Goal: Information Seeking & Learning: Learn about a topic

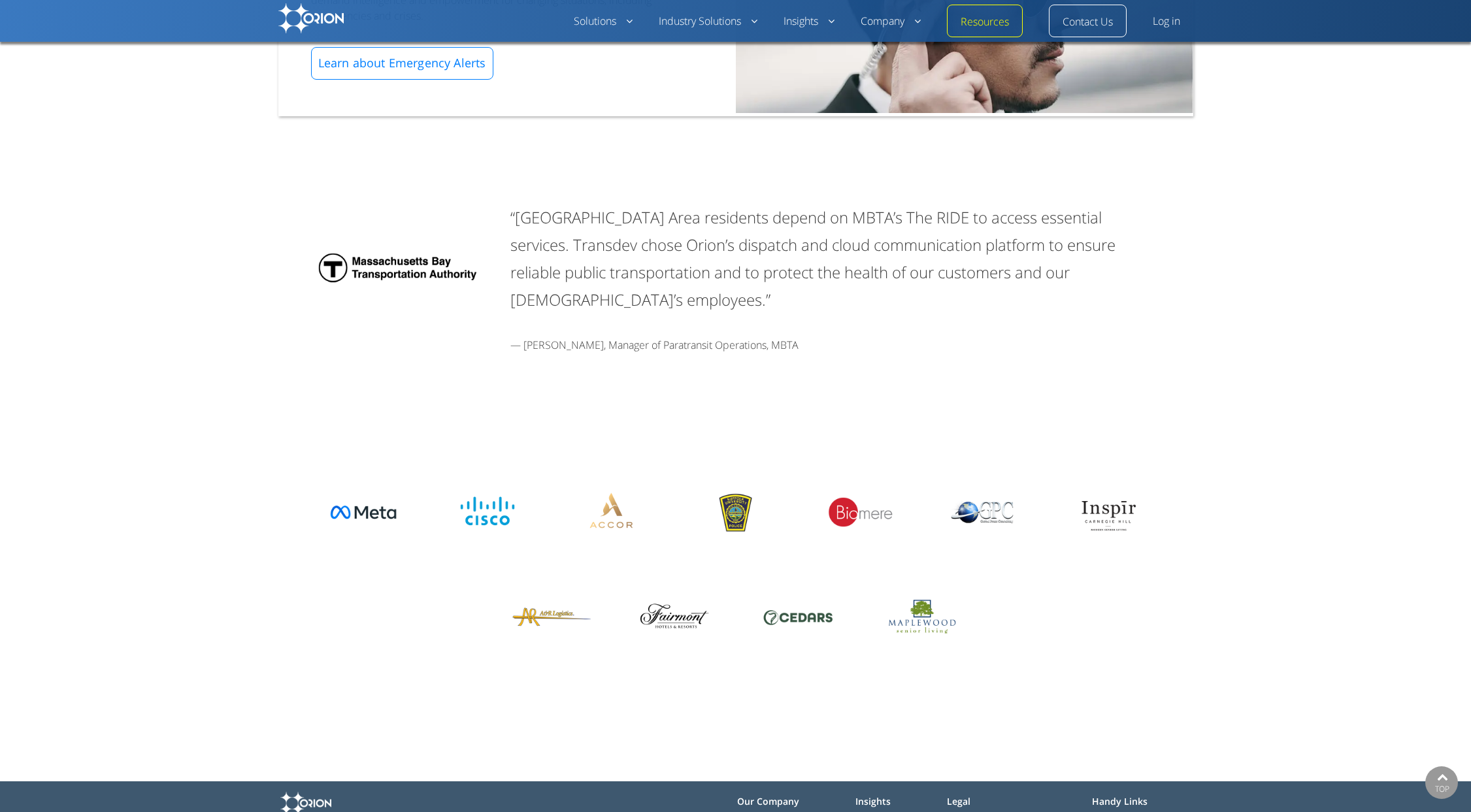
scroll to position [1690, 0]
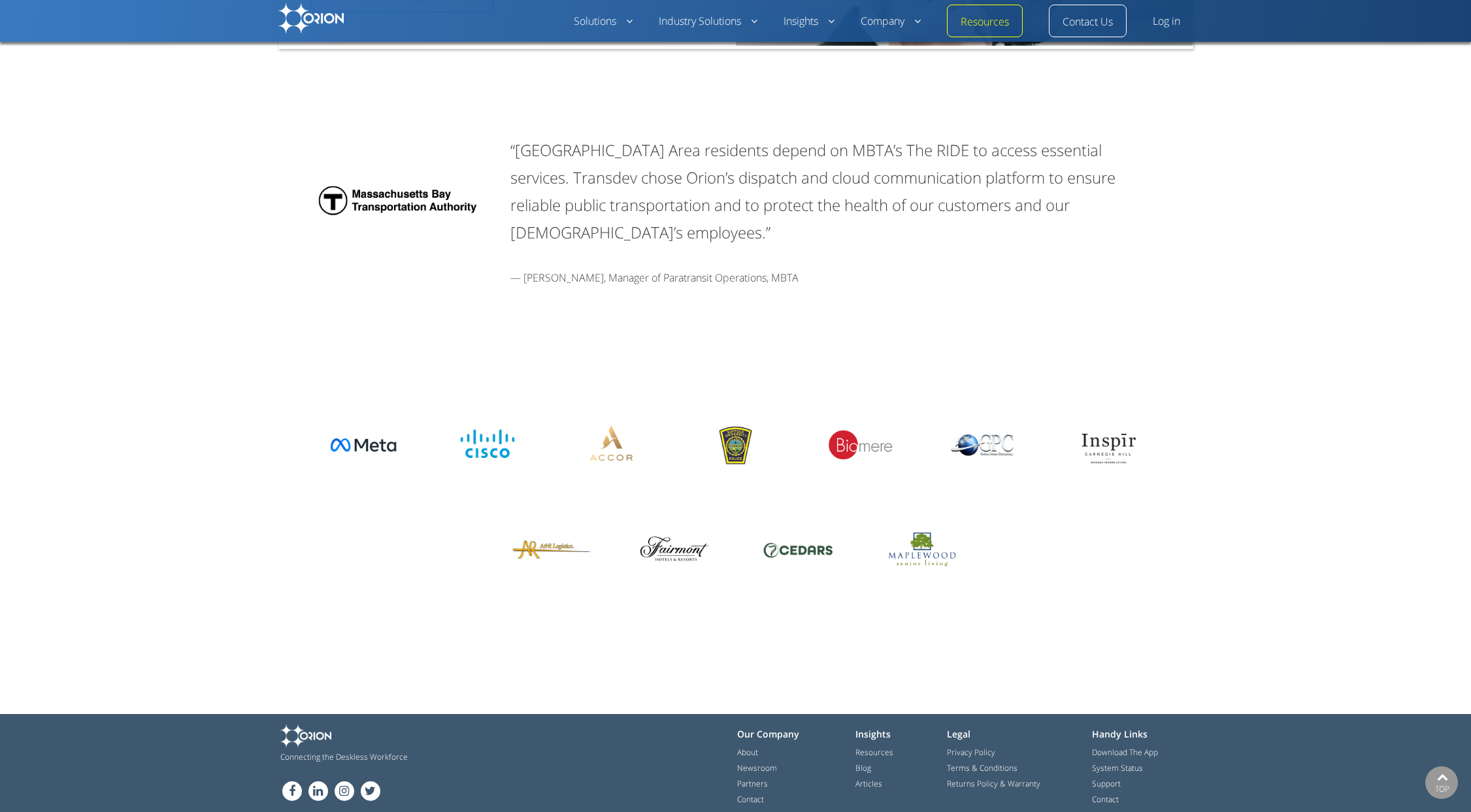
click at [744, 437] on img at bounding box center [736, 446] width 98 height 58
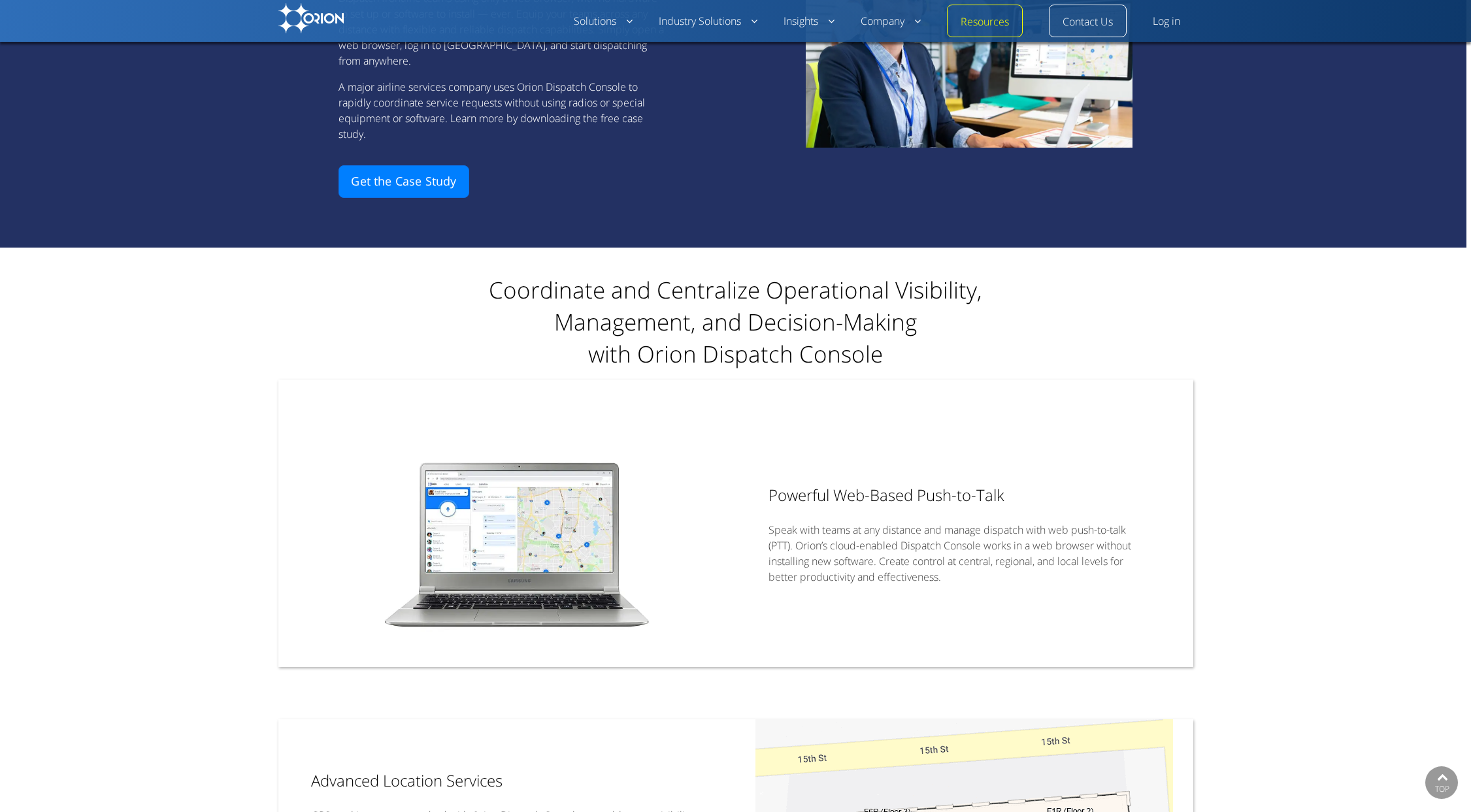
scroll to position [0, 0]
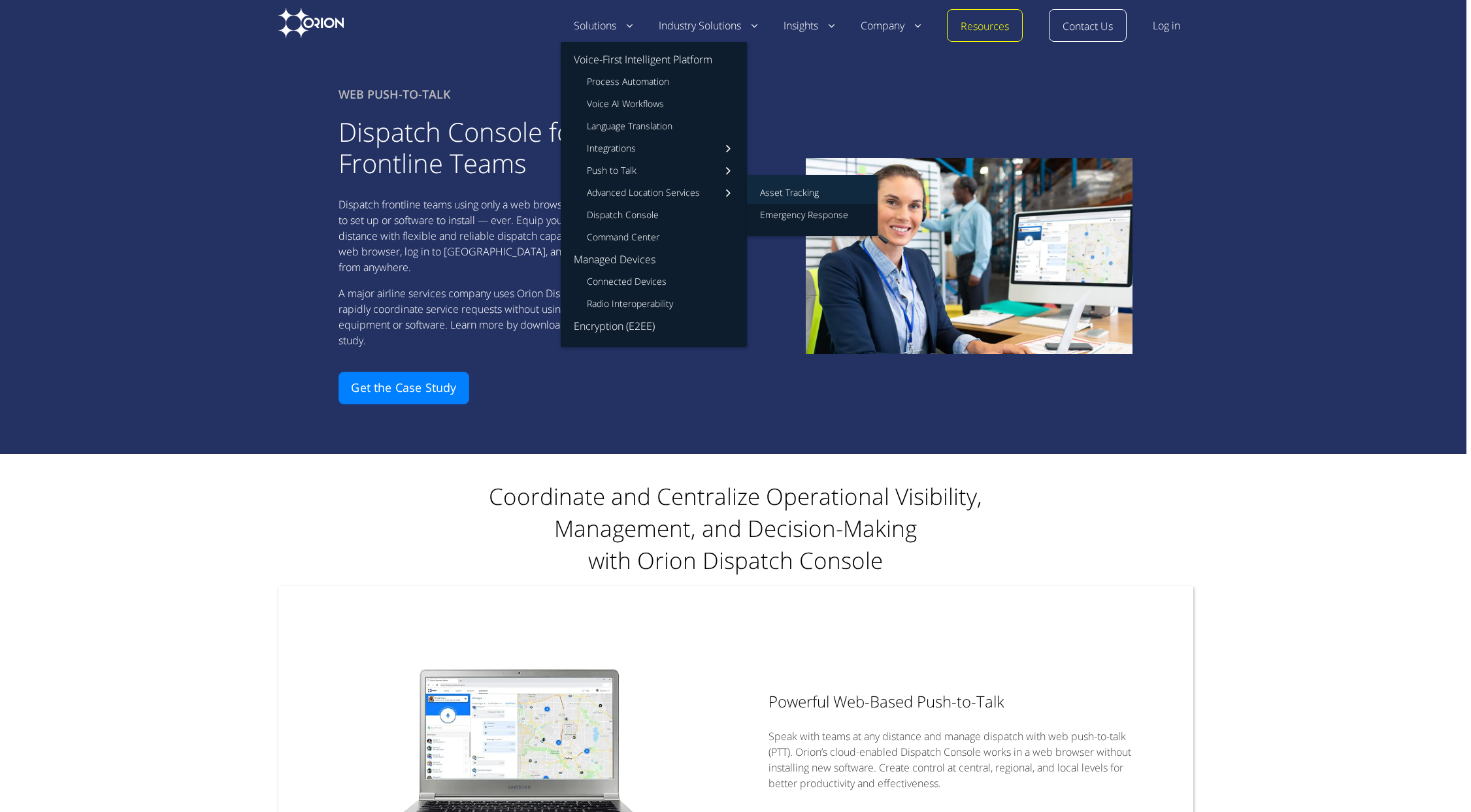
click at [785, 187] on link "Asset Tracking" at bounding box center [812, 189] width 131 height 28
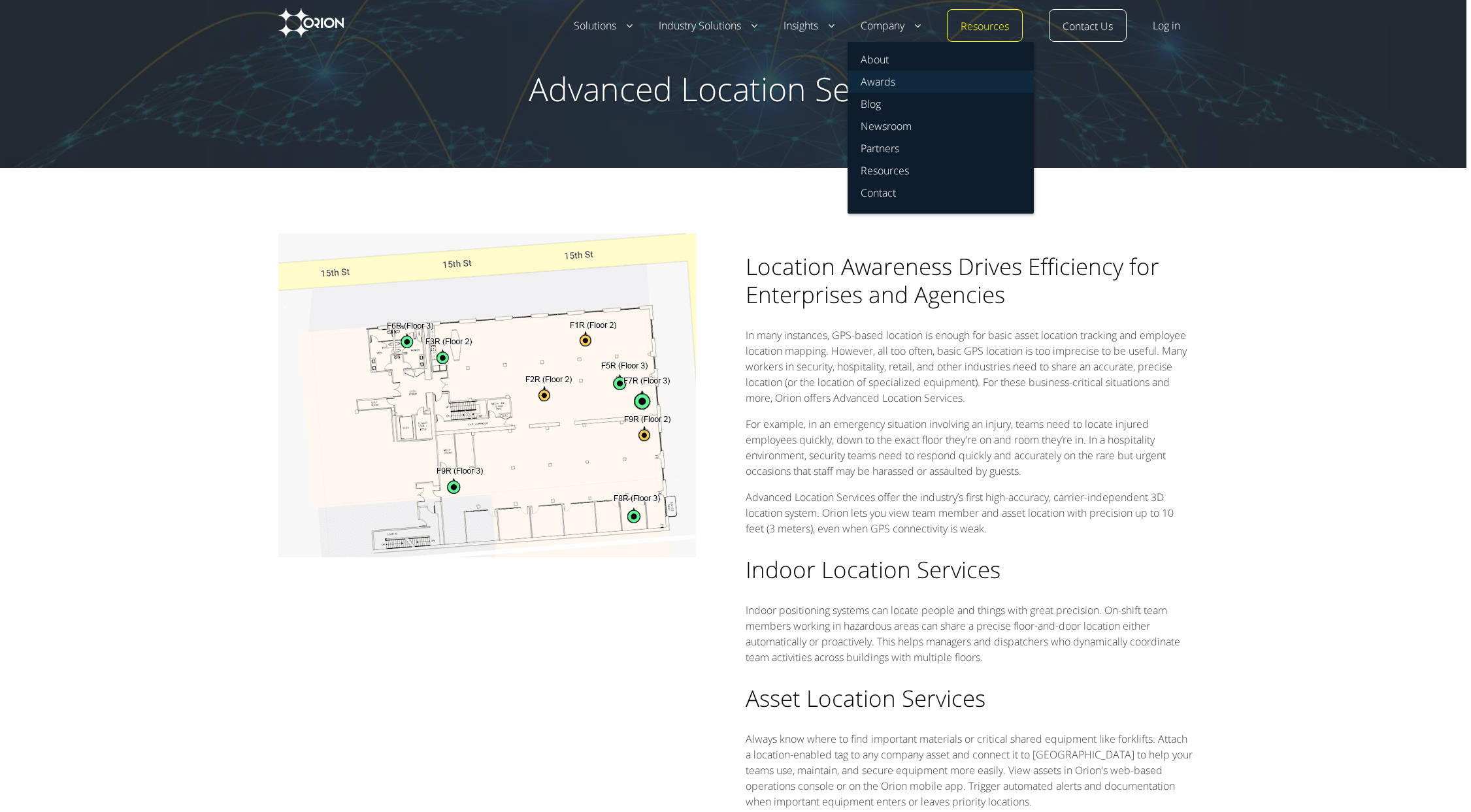
click at [880, 85] on link "Awards" at bounding box center [941, 82] width 186 height 22
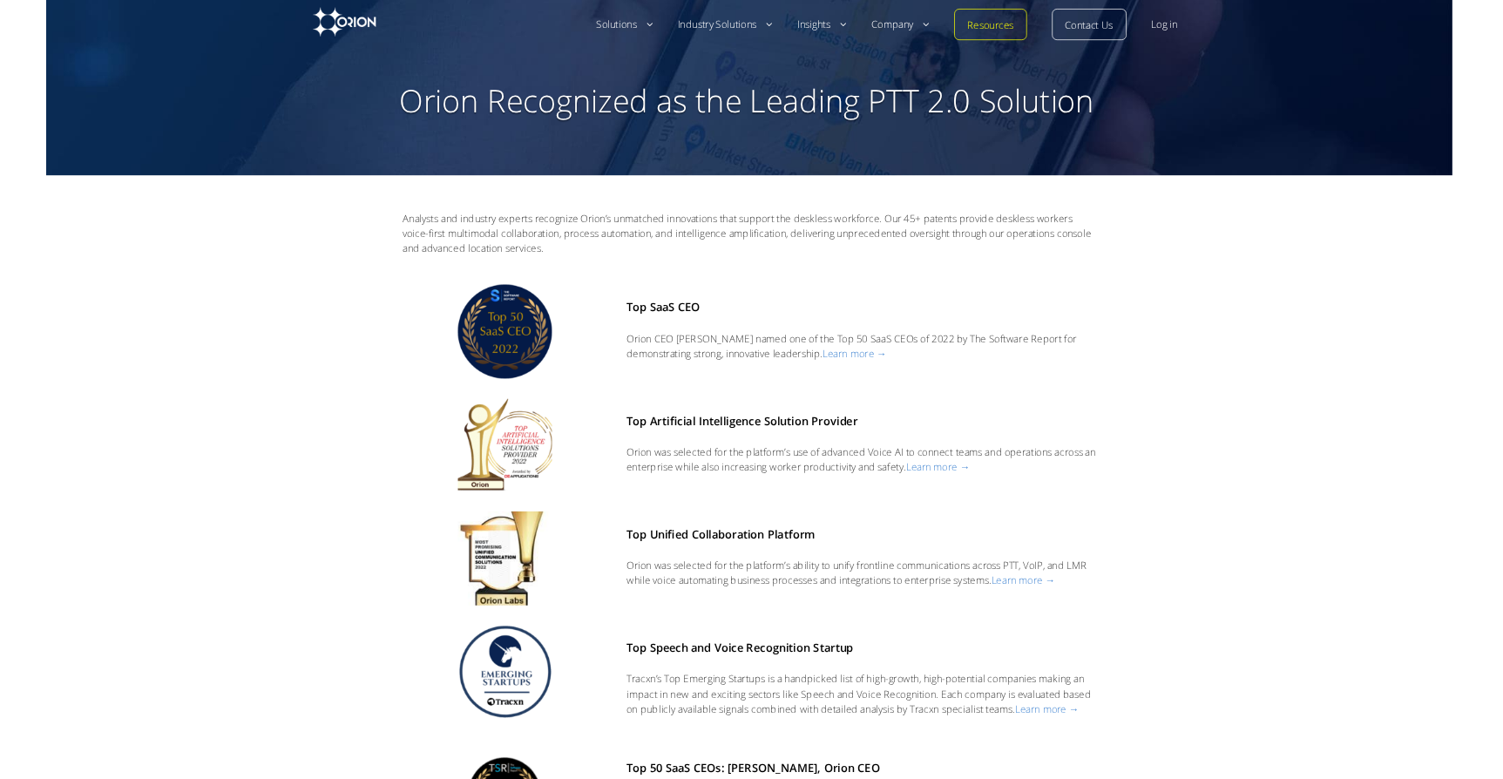
scroll to position [36, 0]
